Goal: Find specific page/section: Find specific page/section

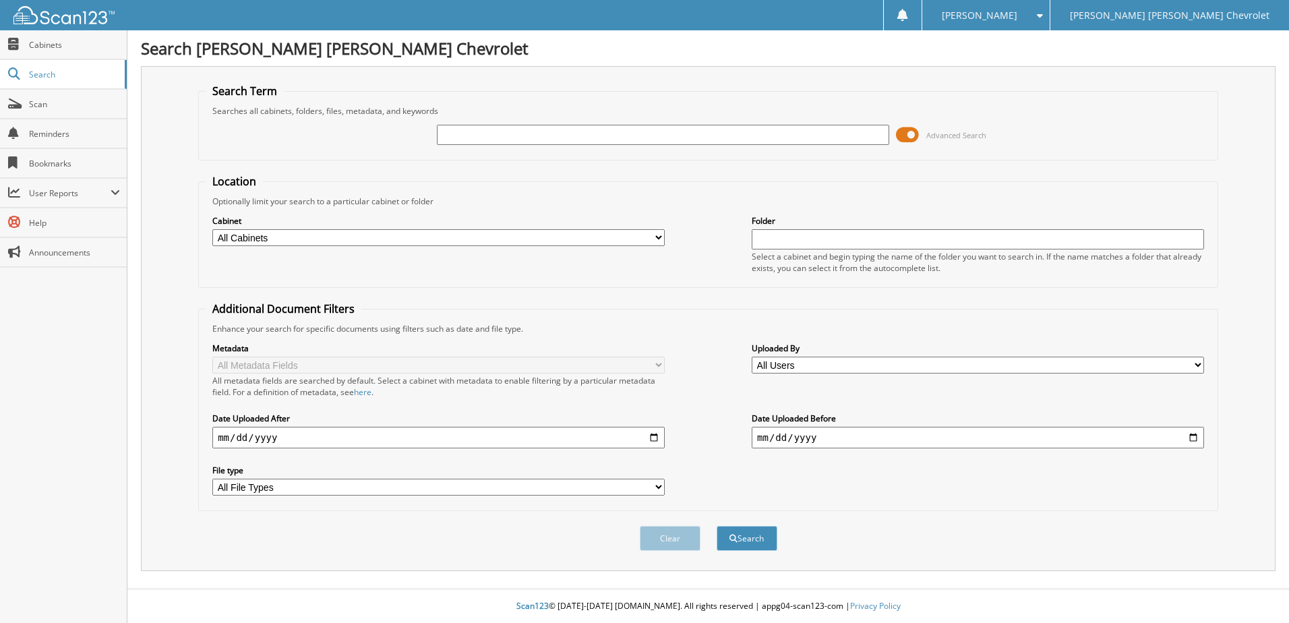
click at [466, 137] on input "text" at bounding box center [663, 135] width 452 height 20
type input "[PERSON_NAME]"
click at [716, 526] on button "Search" at bounding box center [746, 538] width 61 height 25
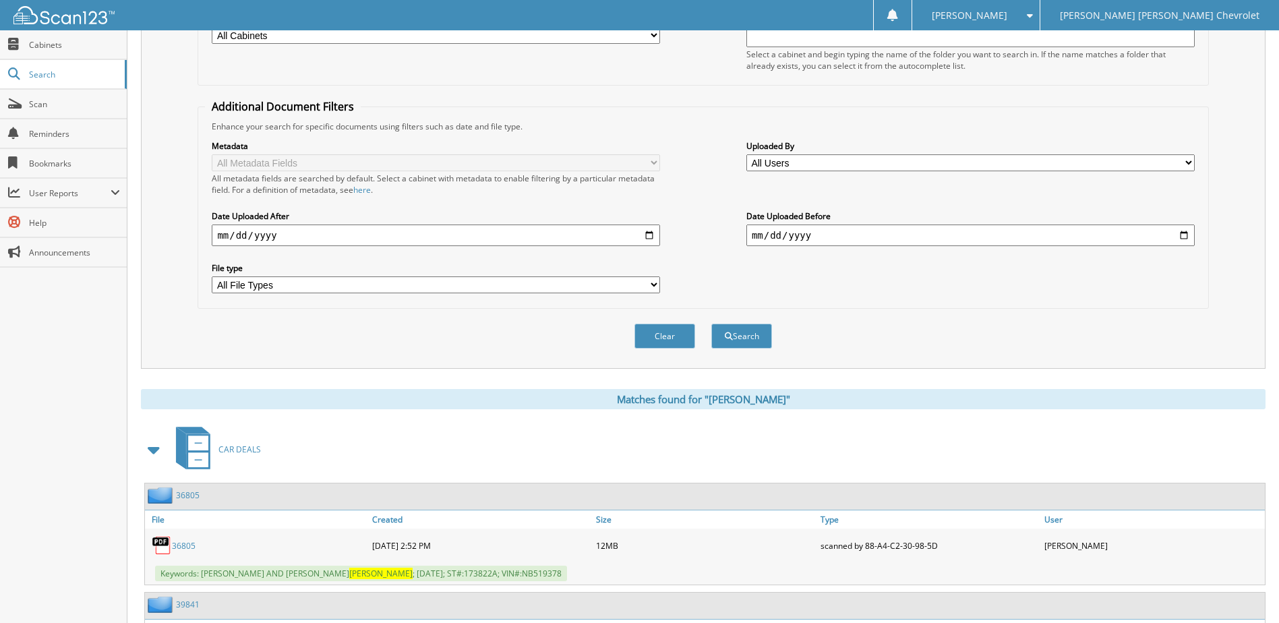
scroll to position [424, 0]
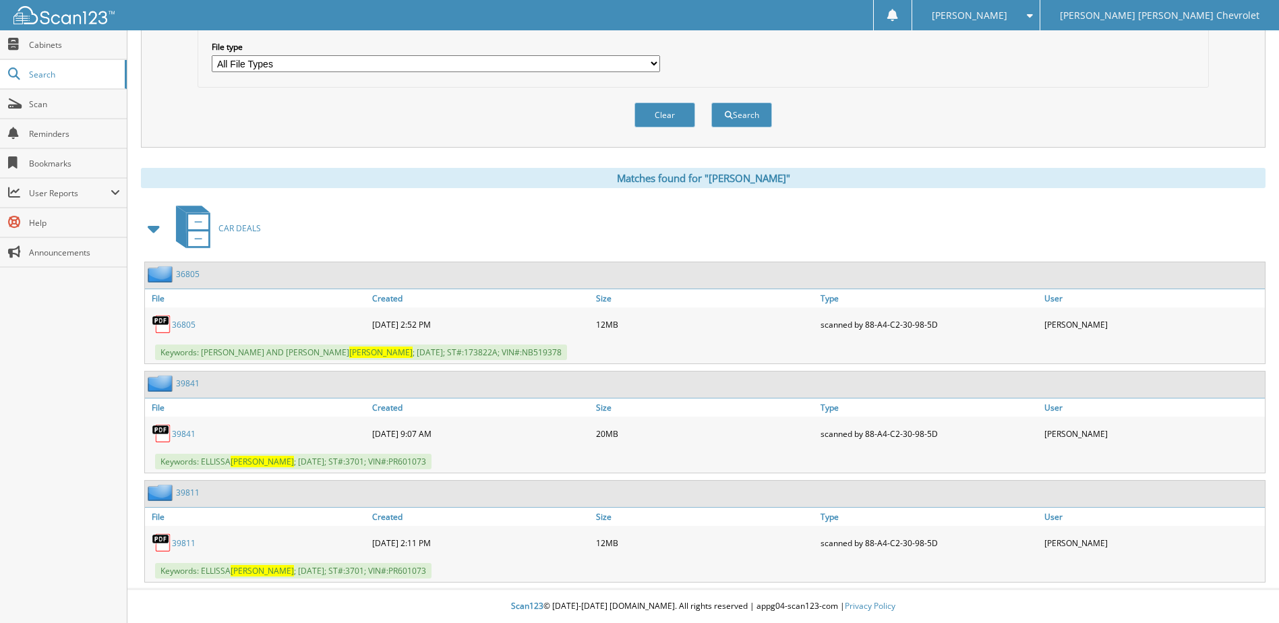
click at [183, 541] on link "39811" at bounding box center [184, 542] width 24 height 11
drag, startPoint x: 185, startPoint y: 543, endPoint x: 300, endPoint y: 557, distance: 115.4
click at [185, 543] on link "39811" at bounding box center [184, 542] width 24 height 11
